Goal: Information Seeking & Learning: Compare options

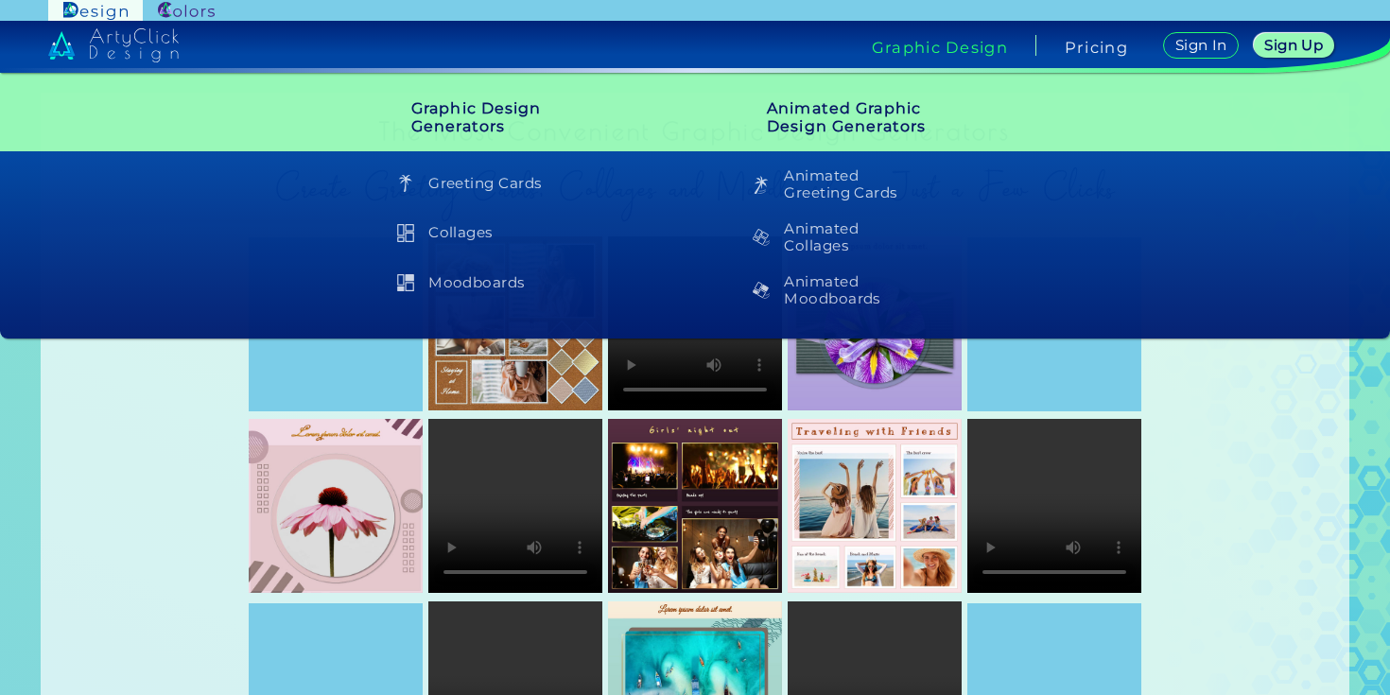
click at [176, 1] on link at bounding box center [186, 10] width 87 height 21
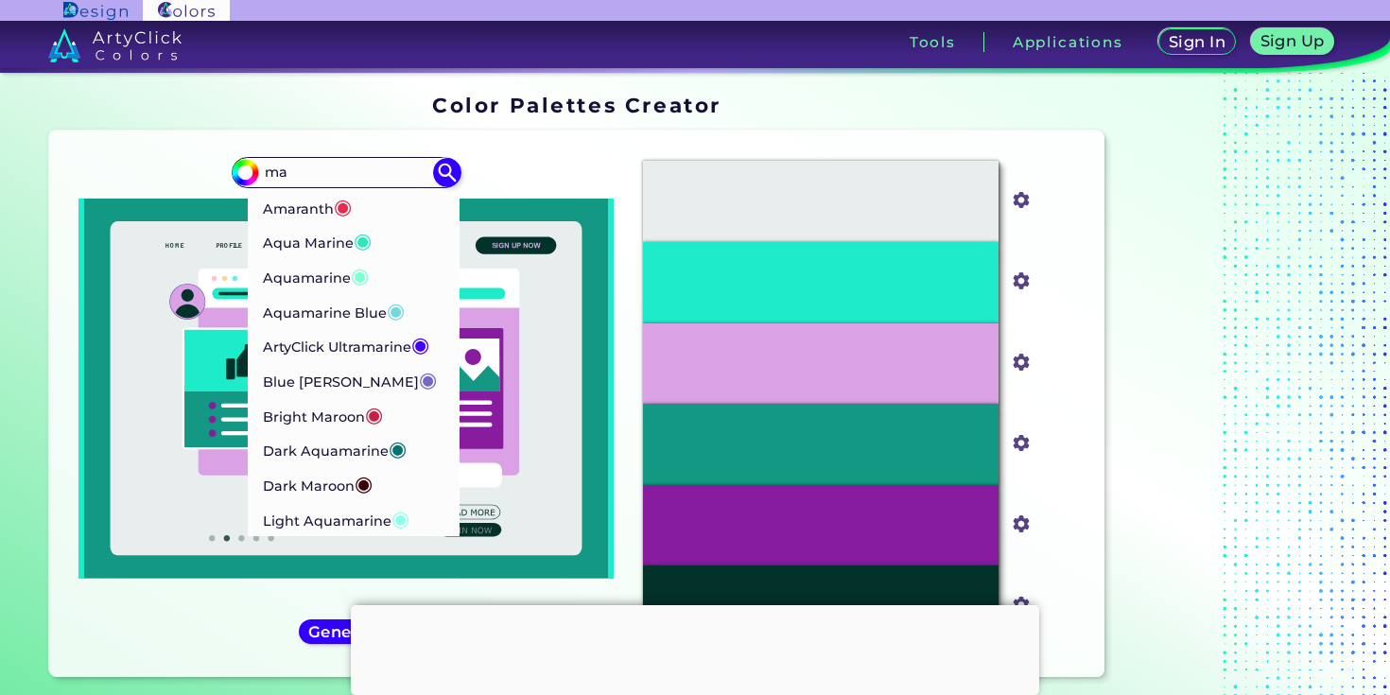
type input "m"
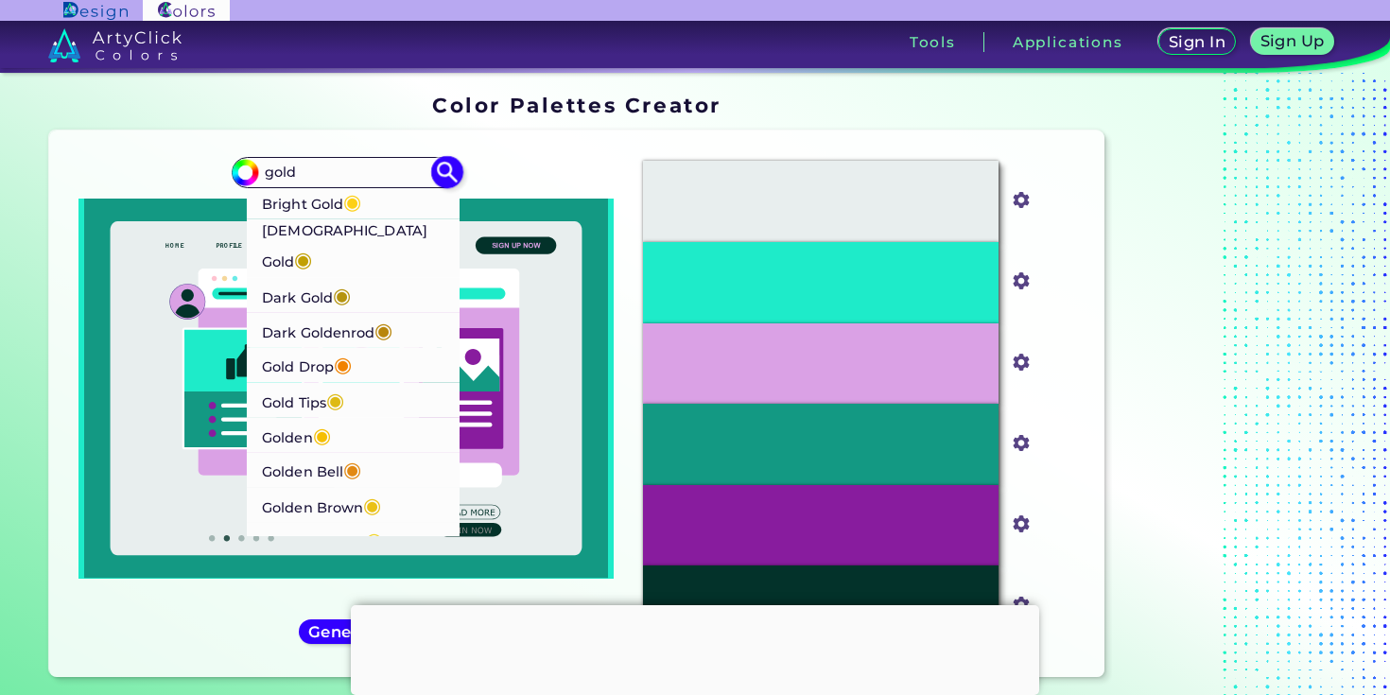
type input "gold"
click at [286, 417] on p "Golden ◉" at bounding box center [296, 434] width 69 height 35
type input "#f5bf03"
type input "#F5BF03"
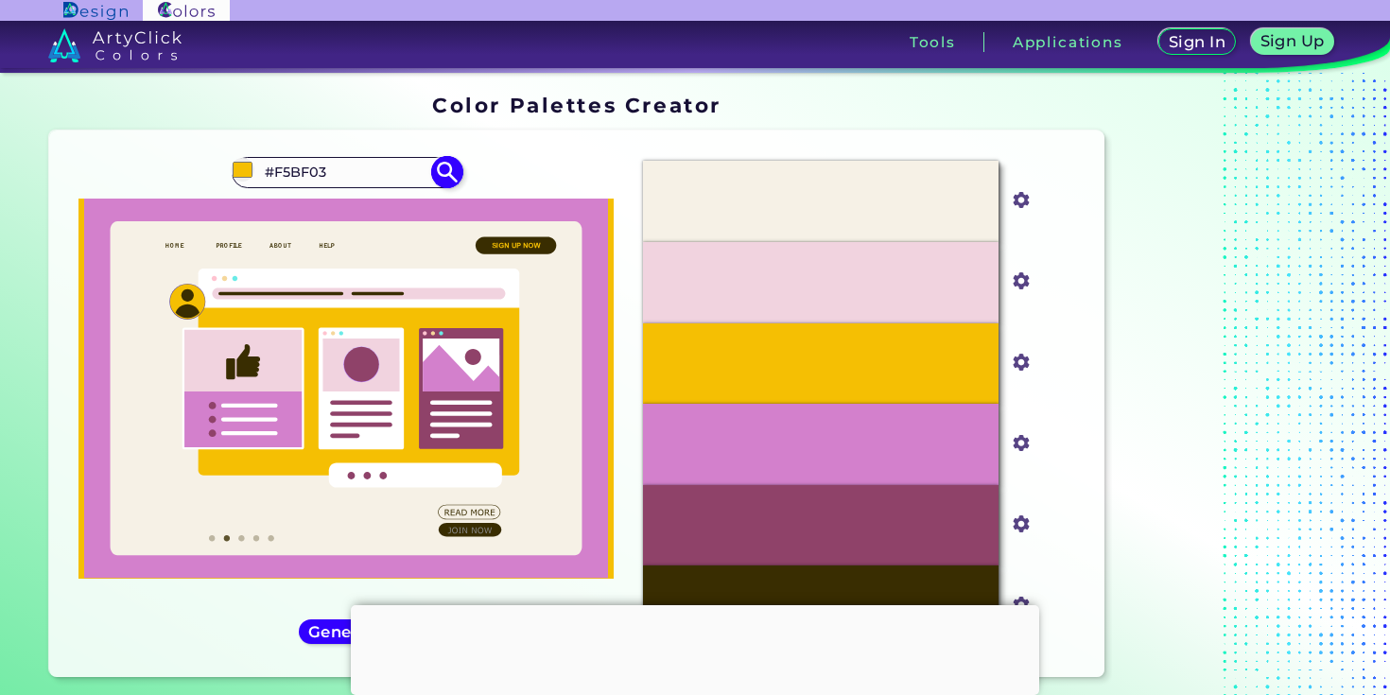
drag, startPoint x: 349, startPoint y: 173, endPoint x: 233, endPoint y: 175, distance: 116.3
click at [233, 175] on div "#f5bf03 #F5BF03 Bright Gold ◉ Buddha Gold ◉ Dark Gold ◉ Dark Goldenrod ◉ Gold D…" at bounding box center [346, 172] width 229 height 30
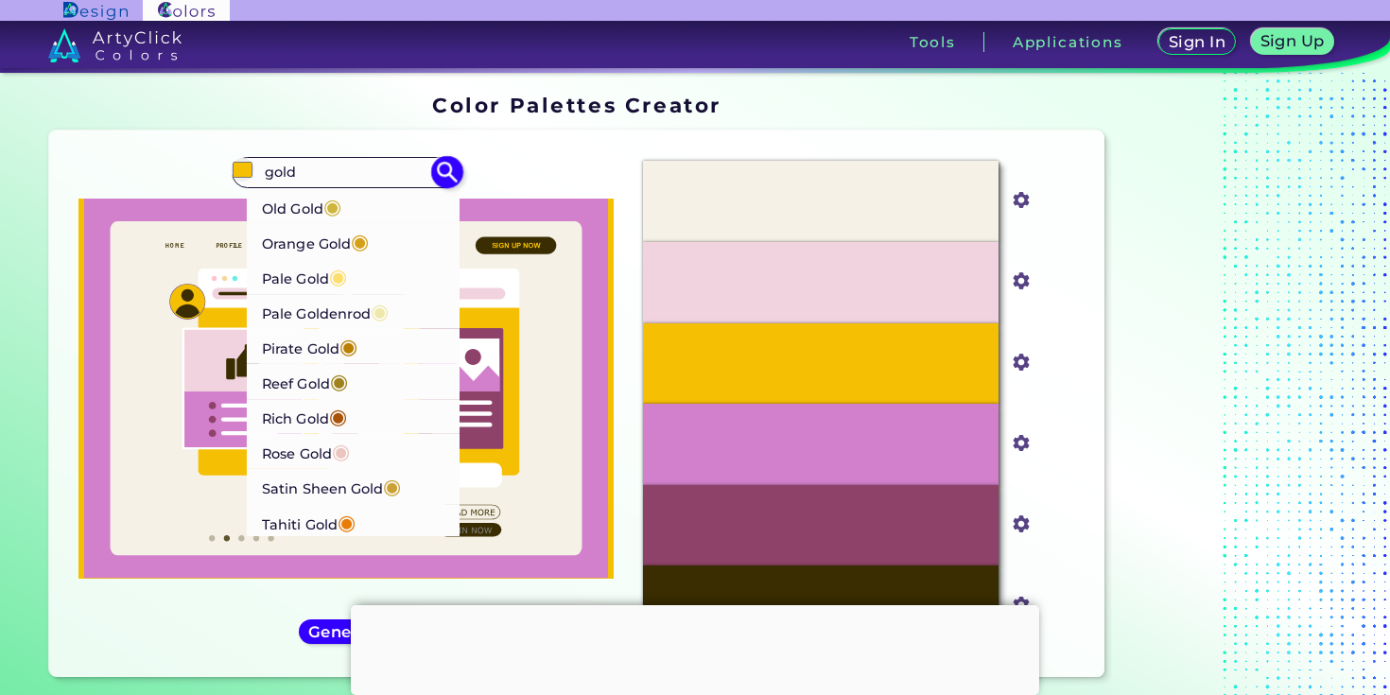
scroll to position [722, 0]
type input "gold"
click at [298, 483] on p "Satin Sheen Gold ◉" at bounding box center [331, 484] width 139 height 35
type input "#cba135"
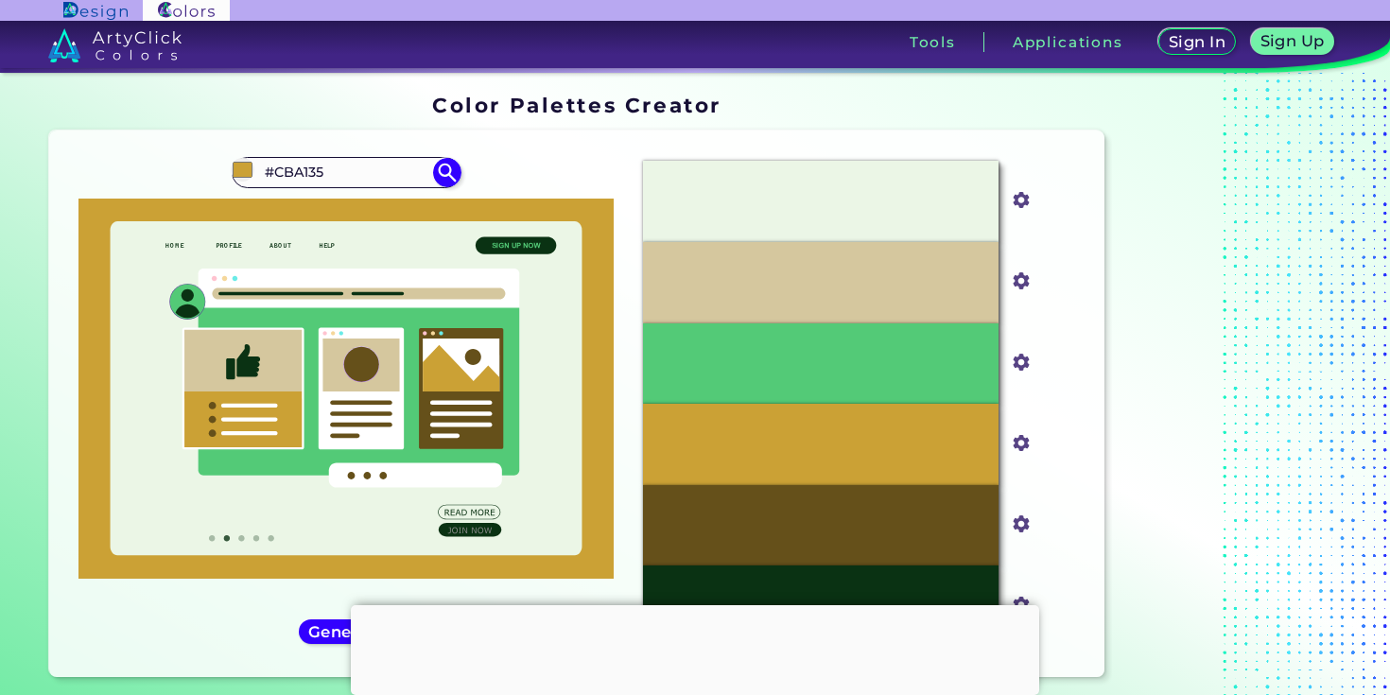
drag, startPoint x: 364, startPoint y: 165, endPoint x: 187, endPoint y: 165, distance: 176.8
click at [187, 165] on div "#cba135 #CBA135 Bright Gold ◉ Buddha Gold ◉ Dark Gold ◉ Dark Goldenrod ◉ Gold D…" at bounding box center [345, 404] width 563 height 516
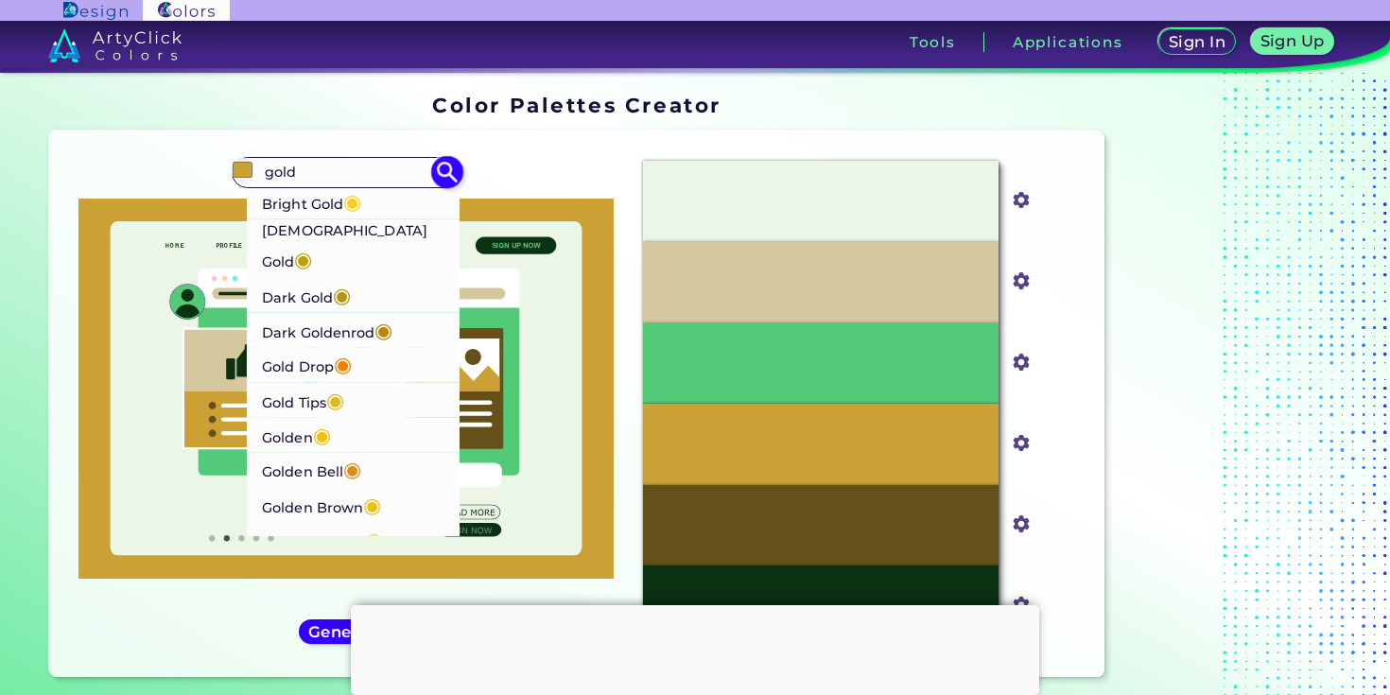
type input "gold"
click at [345, 194] on p "Bright Gold ◉" at bounding box center [311, 200] width 99 height 35
type input "#fdd017"
type input "#FDD017"
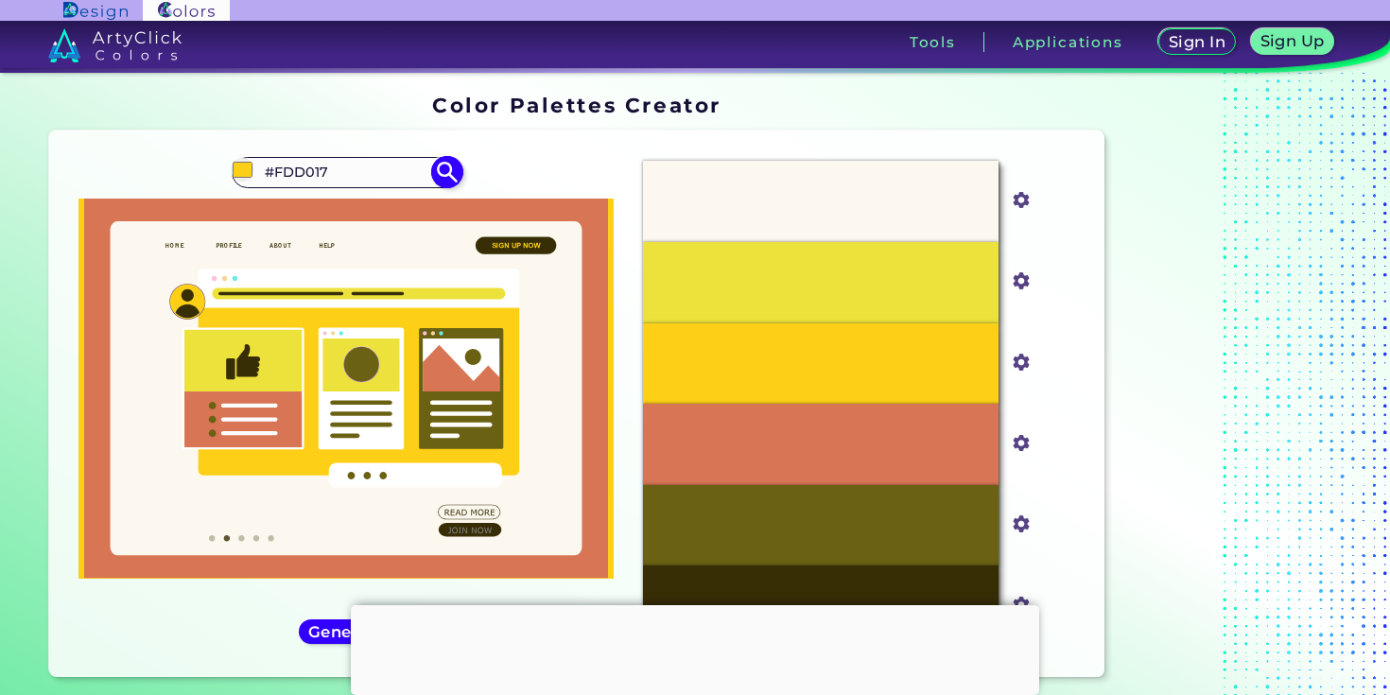
click at [345, 168] on input "#FDD017" at bounding box center [346, 173] width 176 height 26
drag, startPoint x: 362, startPoint y: 168, endPoint x: 212, endPoint y: 168, distance: 150.3
click at [212, 168] on div "#fdd017 #FDD017 Bright Gold ◉ Buddha Gold ◉ Dark Gold ◉ Dark Goldenrod ◉ Gold D…" at bounding box center [345, 404] width 563 height 516
